Goal: Communication & Community: Answer question/provide support

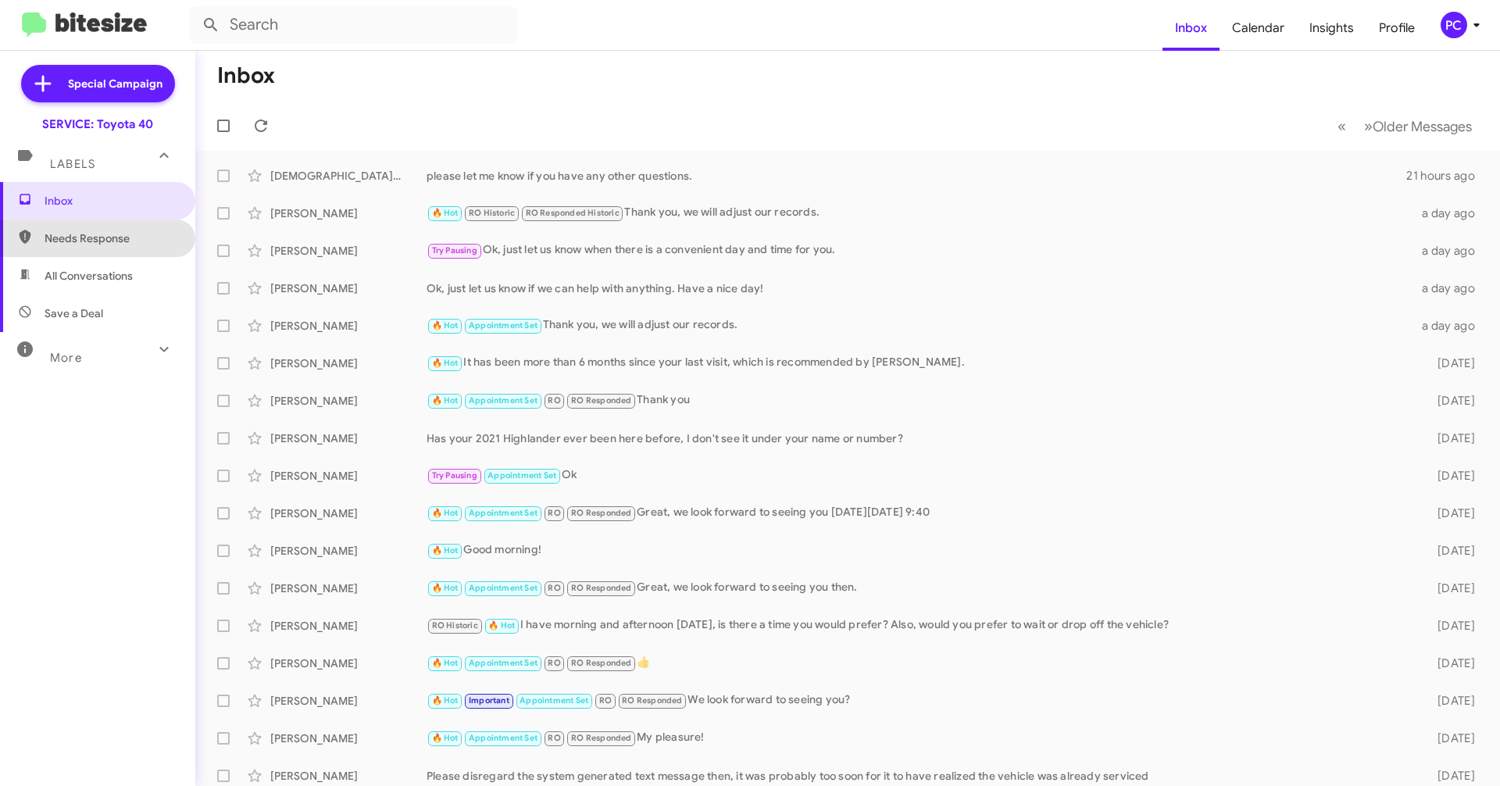
click at [104, 237] on span "Needs Response" at bounding box center [111, 238] width 133 height 16
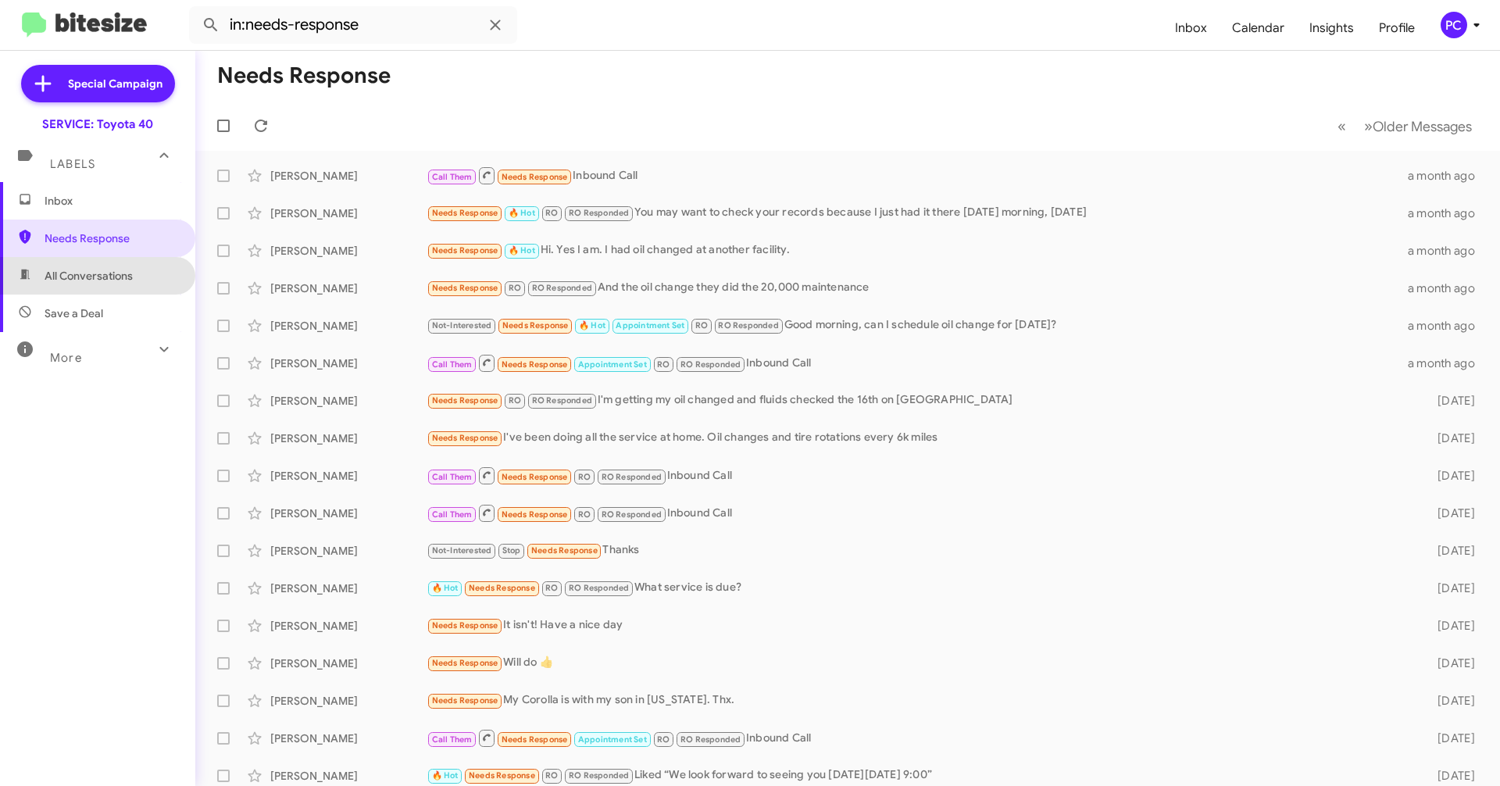
click at [100, 274] on span "All Conversations" at bounding box center [89, 276] width 88 height 16
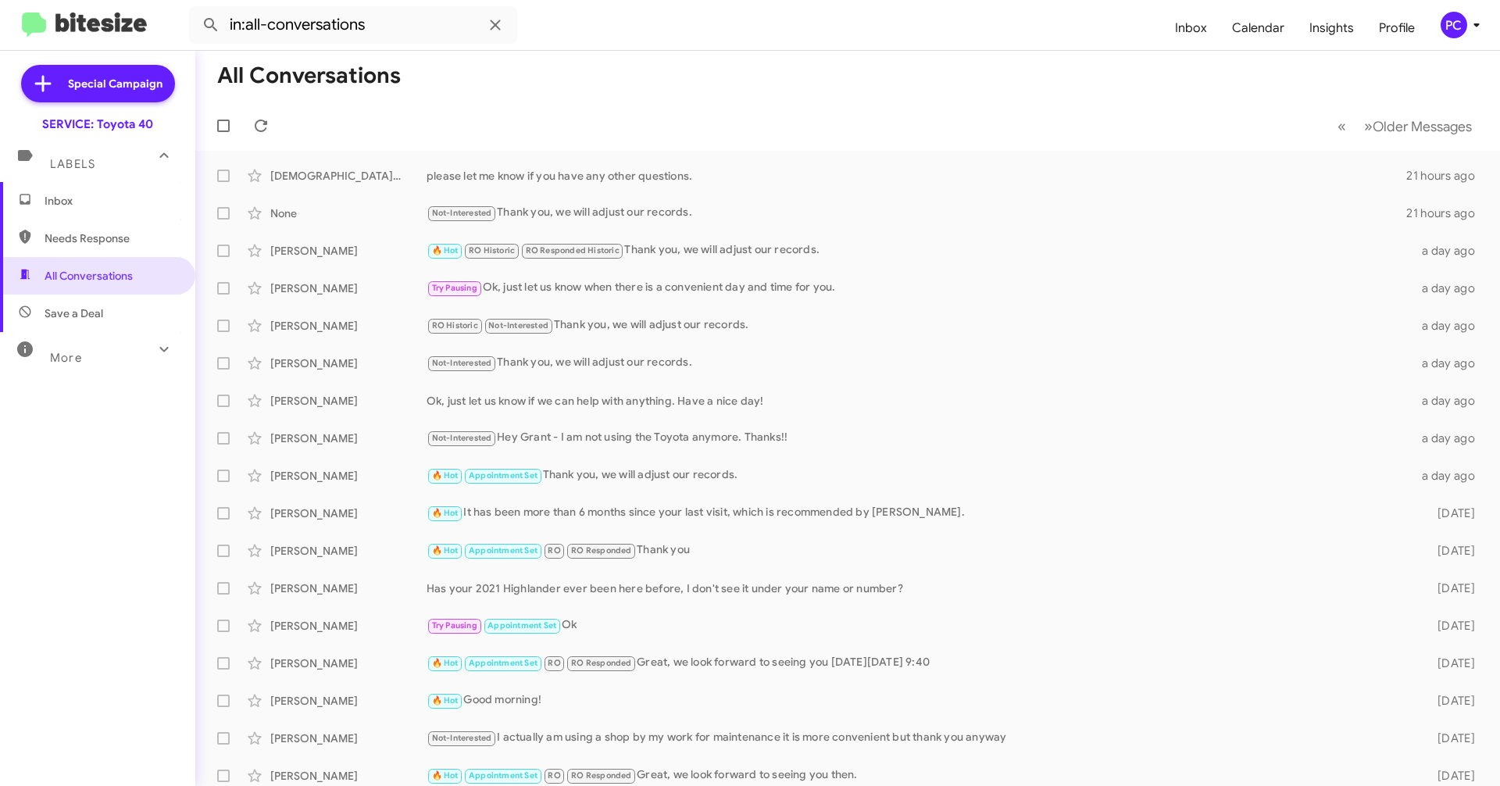
click at [102, 308] on span "Save a Deal" at bounding box center [97, 312] width 195 height 37
type input "in:not-interested"
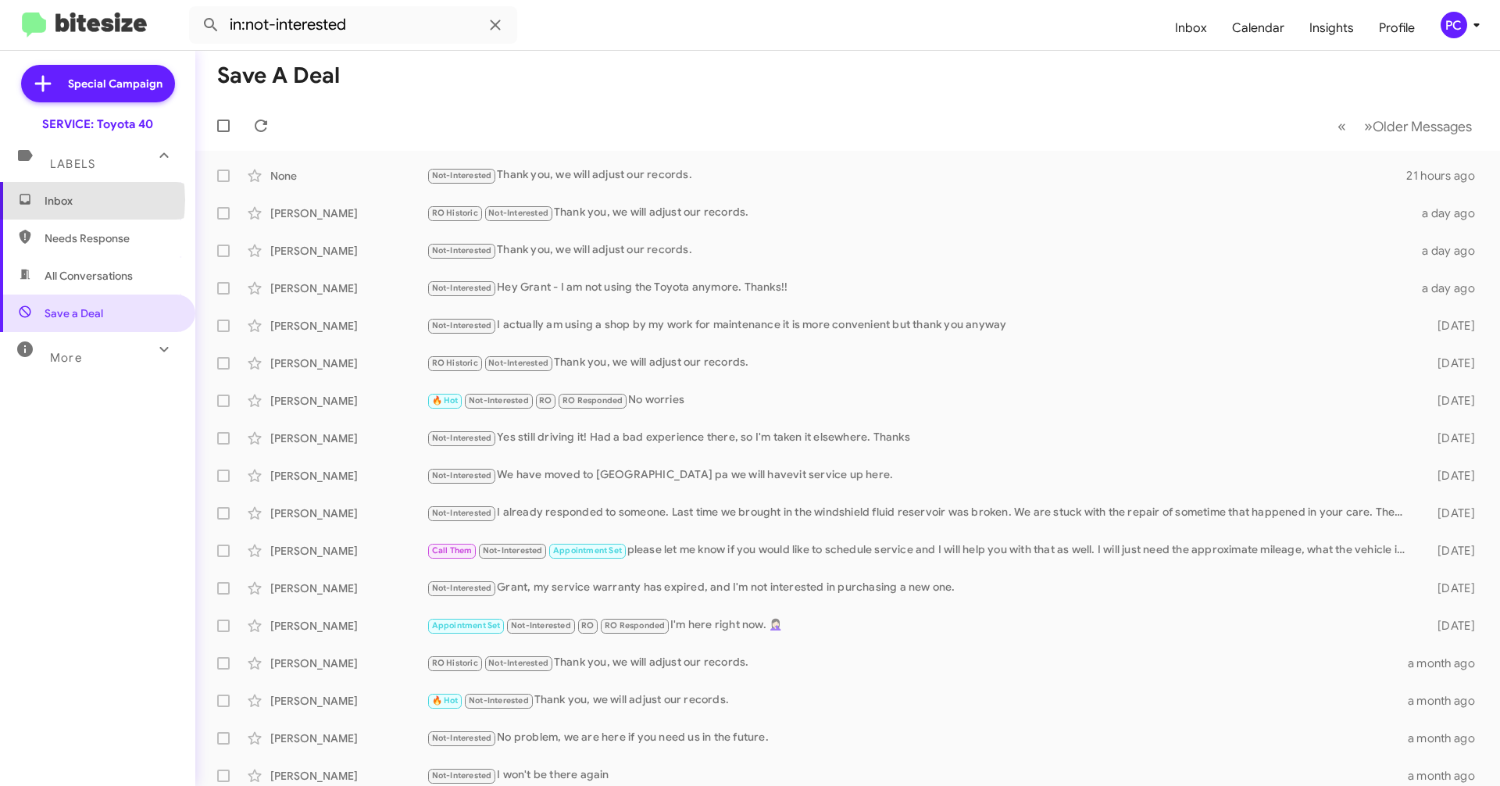
click at [51, 200] on span "Inbox" at bounding box center [111, 201] width 133 height 16
